Goal: Task Accomplishment & Management: Use online tool/utility

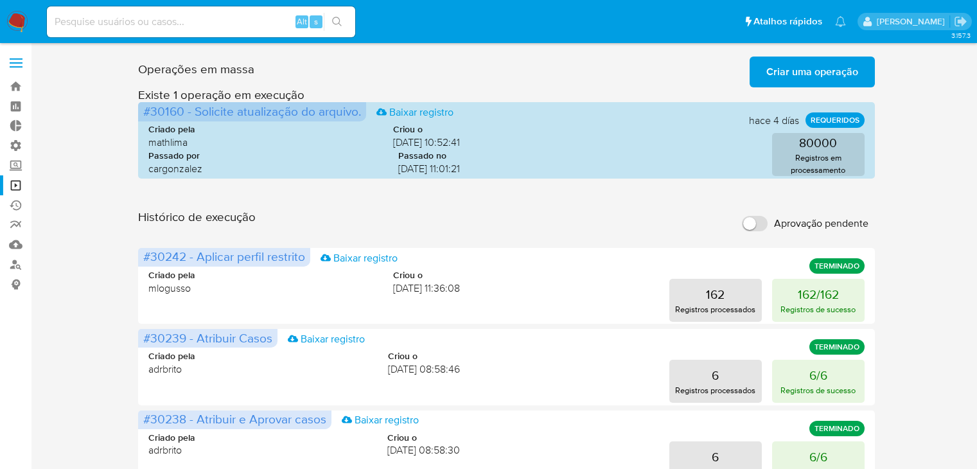
scroll to position [58, 0]
click at [779, 76] on span "Criar uma operação" at bounding box center [813, 72] width 92 height 28
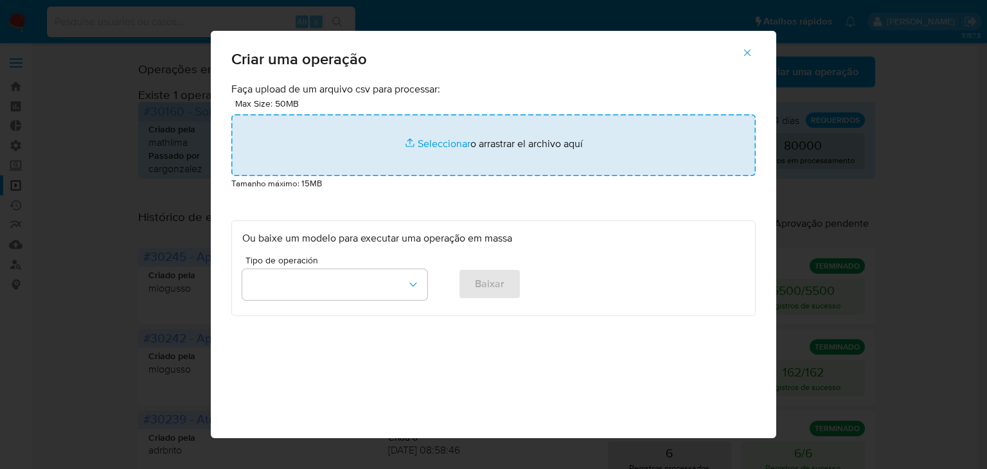
click at [433, 144] on input "file" at bounding box center [493, 145] width 524 height 62
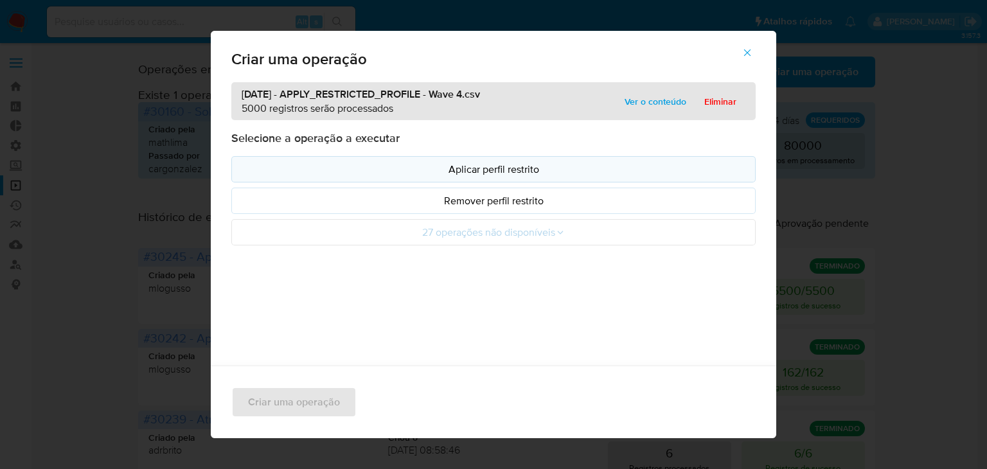
click at [442, 163] on p "Aplicar perfil restrito" at bounding box center [493, 169] width 502 height 15
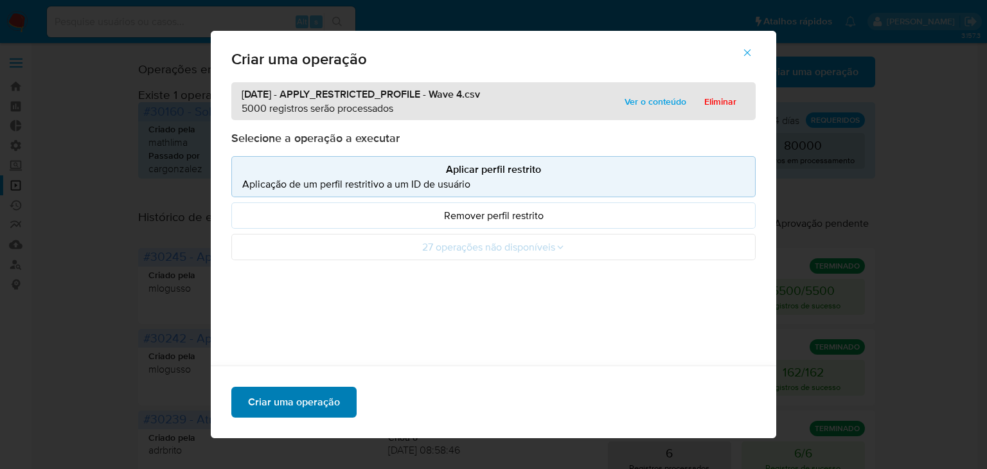
click at [308, 401] on span "Criar uma operação" at bounding box center [294, 402] width 92 height 28
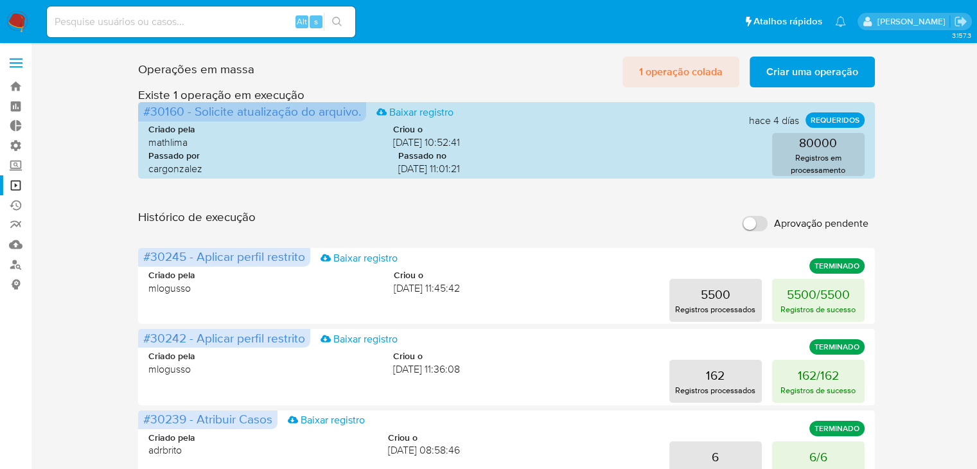
click at [675, 69] on span "1 operação colada" at bounding box center [681, 72] width 84 height 28
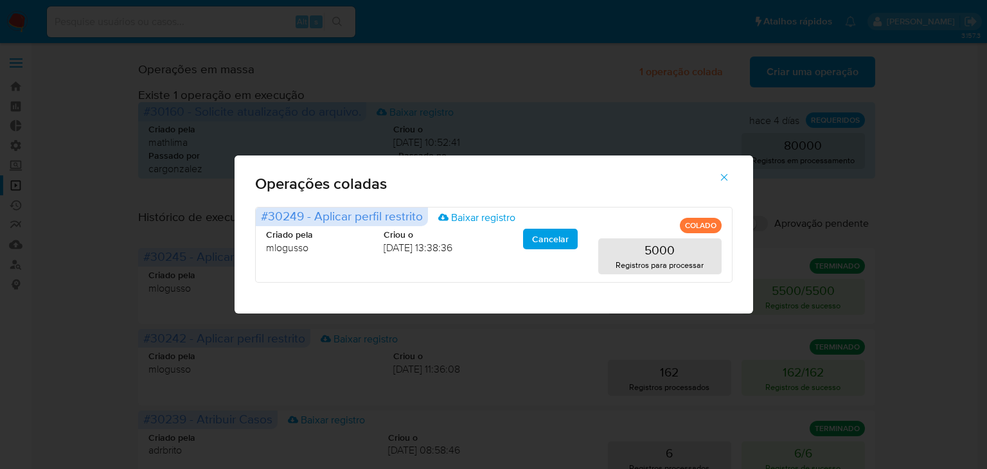
click at [724, 179] on icon "button" at bounding box center [724, 178] width 12 height 12
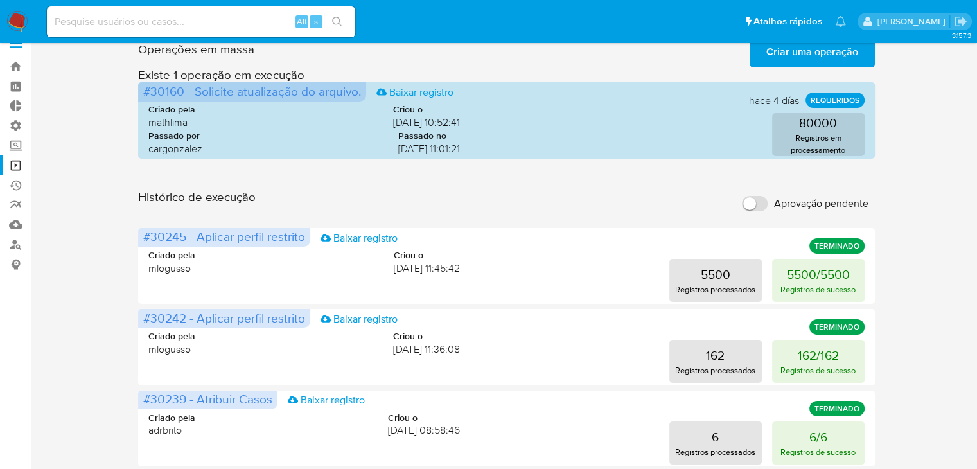
scroll to position [13, 0]
